Goal: Navigation & Orientation: Find specific page/section

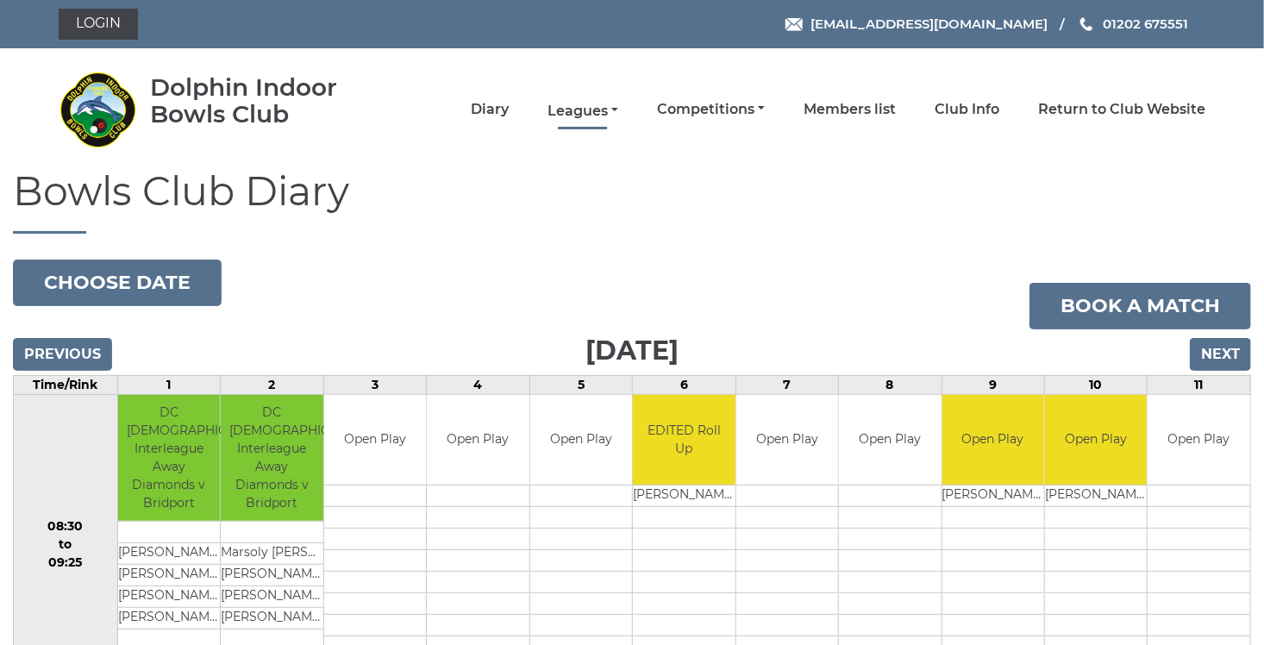
click at [609, 107] on link "Leagues" at bounding box center [582, 111] width 71 height 19
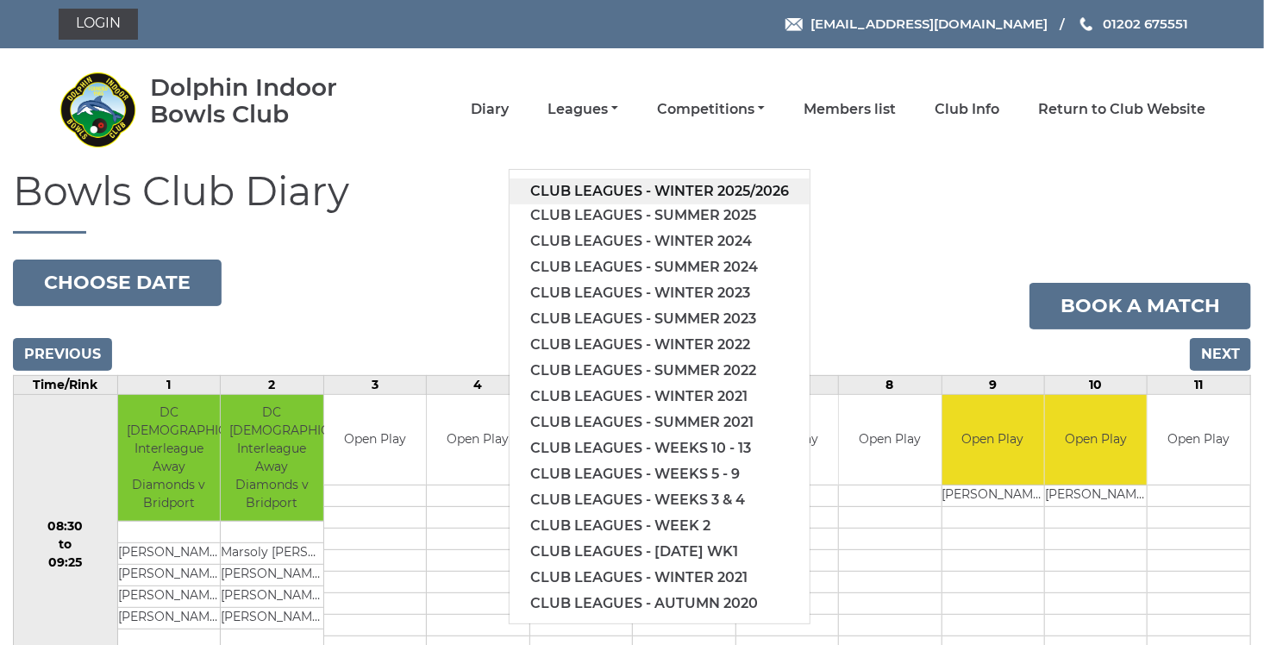
click at [619, 184] on link "Club leagues - Winter 2025/2026" at bounding box center [659, 191] width 300 height 26
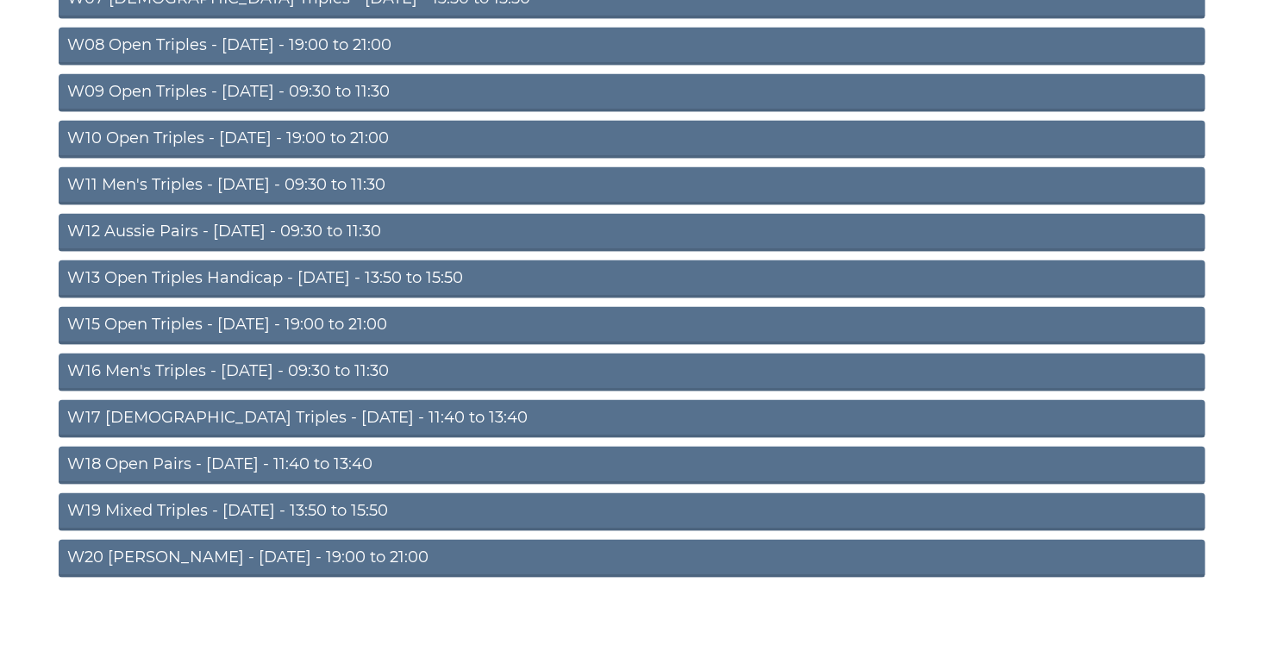
scroll to position [545, 0]
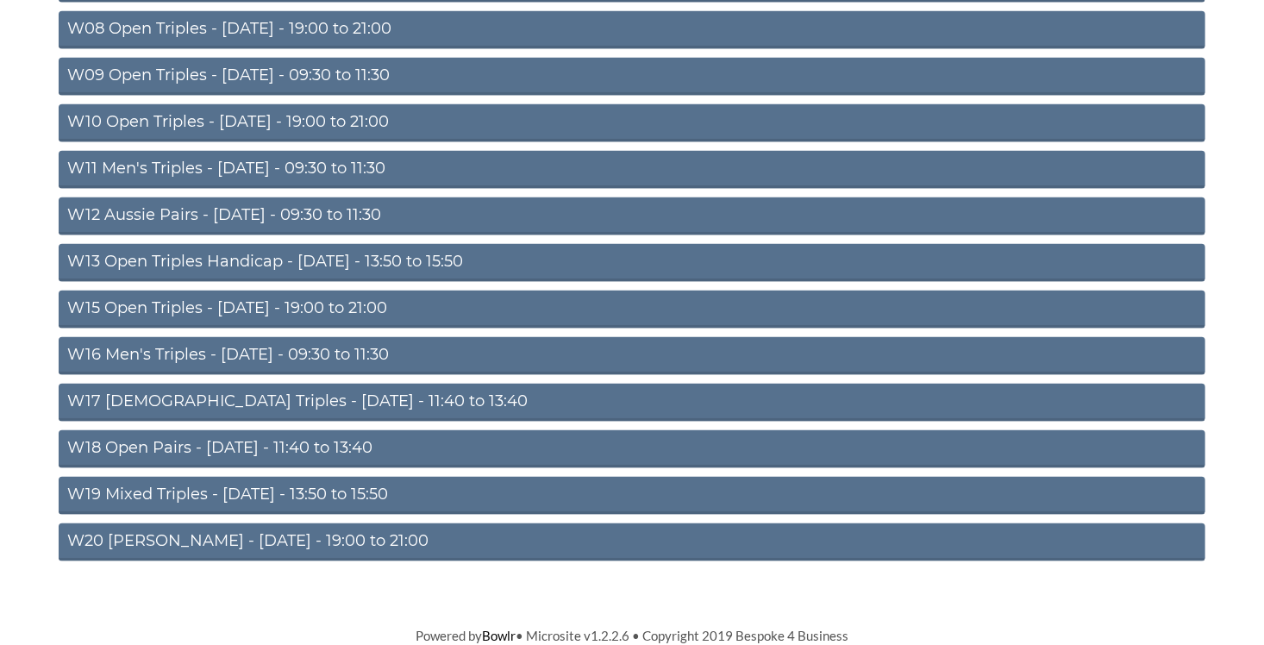
click at [278, 545] on link "W20 [PERSON_NAME] - [DATE] - 19:00 to 21:00" at bounding box center [632, 542] width 1146 height 38
